Goal: Go to known website: Access a specific website the user already knows

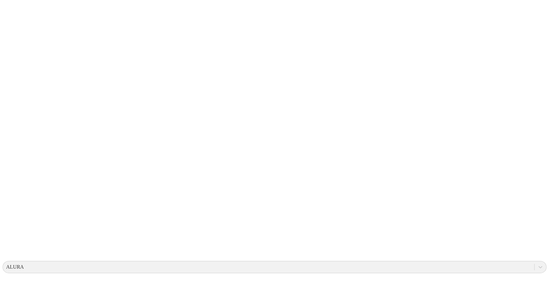
click at [15, 13] on icon at bounding box center [13, 131] width 20 height 257
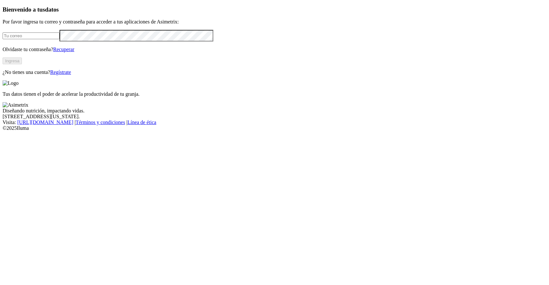
type input "[PERSON_NAME][EMAIL_ADDRESS][PERSON_NAME][DOMAIN_NAME]"
click at [22, 64] on button "Ingresa" at bounding box center [12, 61] width 19 height 7
